Goal: Navigation & Orientation: Find specific page/section

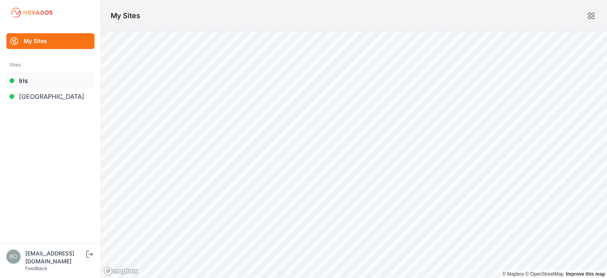
click at [36, 81] on div "My Sites Sites Iris Sunlight Road [EMAIL_ADDRESS][DOMAIN_NAME] Feedback Log out…" at bounding box center [303, 139] width 607 height 278
click at [25, 80] on link "Iris" at bounding box center [50, 81] width 88 height 16
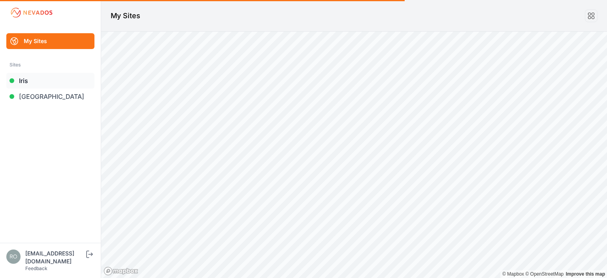
click at [16, 79] on link "Iris" at bounding box center [50, 81] width 88 height 16
click at [25, 79] on link "Iris" at bounding box center [50, 81] width 88 height 16
click at [46, 94] on link "[GEOGRAPHIC_DATA]" at bounding box center [50, 97] width 88 height 16
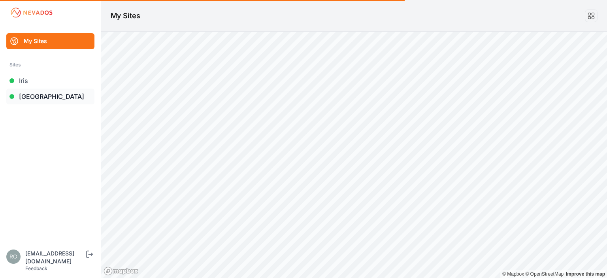
click at [46, 94] on link "[GEOGRAPHIC_DATA]" at bounding box center [50, 97] width 88 height 16
click at [21, 80] on link "Iris" at bounding box center [50, 81] width 88 height 16
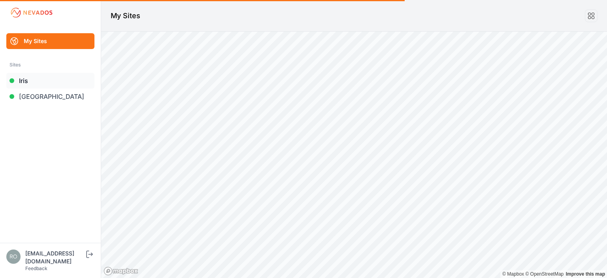
click at [21, 80] on link "Iris" at bounding box center [50, 81] width 88 height 16
click at [27, 81] on link "Iris" at bounding box center [50, 81] width 88 height 16
click at [60, 168] on ul "My Sites Sites Iris [GEOGRAPHIC_DATA]" at bounding box center [50, 137] width 82 height 209
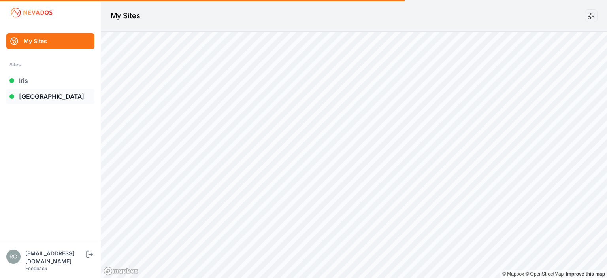
click at [33, 95] on link "[GEOGRAPHIC_DATA]" at bounding box center [50, 97] width 88 height 16
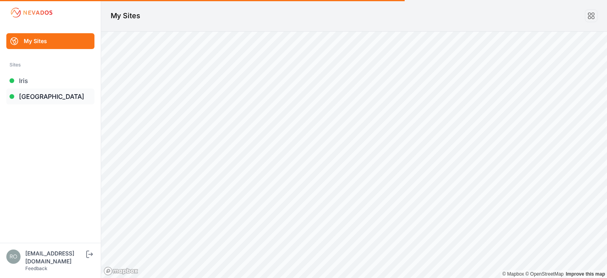
click at [33, 95] on link "[GEOGRAPHIC_DATA]" at bounding box center [50, 97] width 88 height 16
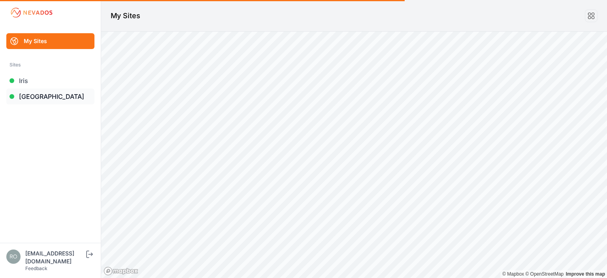
click at [33, 95] on link "[GEOGRAPHIC_DATA]" at bounding box center [50, 97] width 88 height 16
click at [22, 80] on link "Iris" at bounding box center [50, 81] width 88 height 16
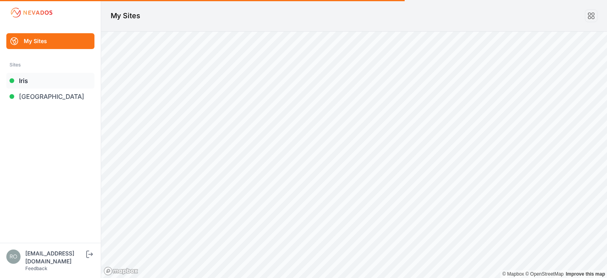
click at [22, 80] on link "Iris" at bounding box center [50, 81] width 88 height 16
click at [38, 37] on link "My Sites" at bounding box center [50, 41] width 88 height 16
click at [36, 11] on img at bounding box center [31, 12] width 44 height 13
click at [19, 80] on link "Iris" at bounding box center [50, 81] width 88 height 16
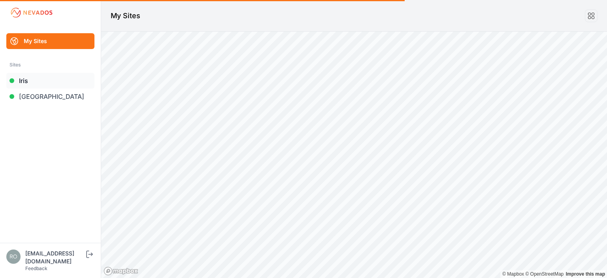
click at [19, 80] on link "Iris" at bounding box center [50, 81] width 88 height 16
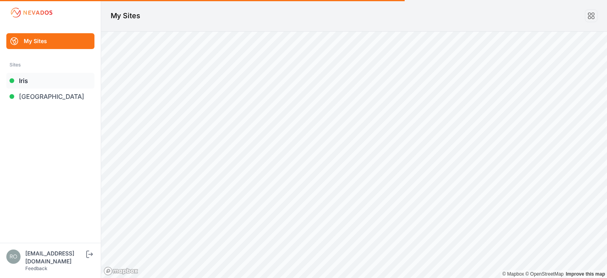
click at [19, 80] on link "Iris" at bounding box center [50, 81] width 88 height 16
click at [39, 95] on link "[GEOGRAPHIC_DATA]" at bounding box center [50, 97] width 88 height 16
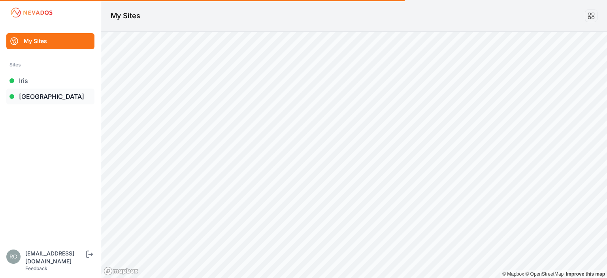
click at [39, 95] on link "[GEOGRAPHIC_DATA]" at bounding box center [50, 97] width 88 height 16
click at [26, 83] on link "Iris" at bounding box center [50, 81] width 88 height 16
